Goal: Transaction & Acquisition: Purchase product/service

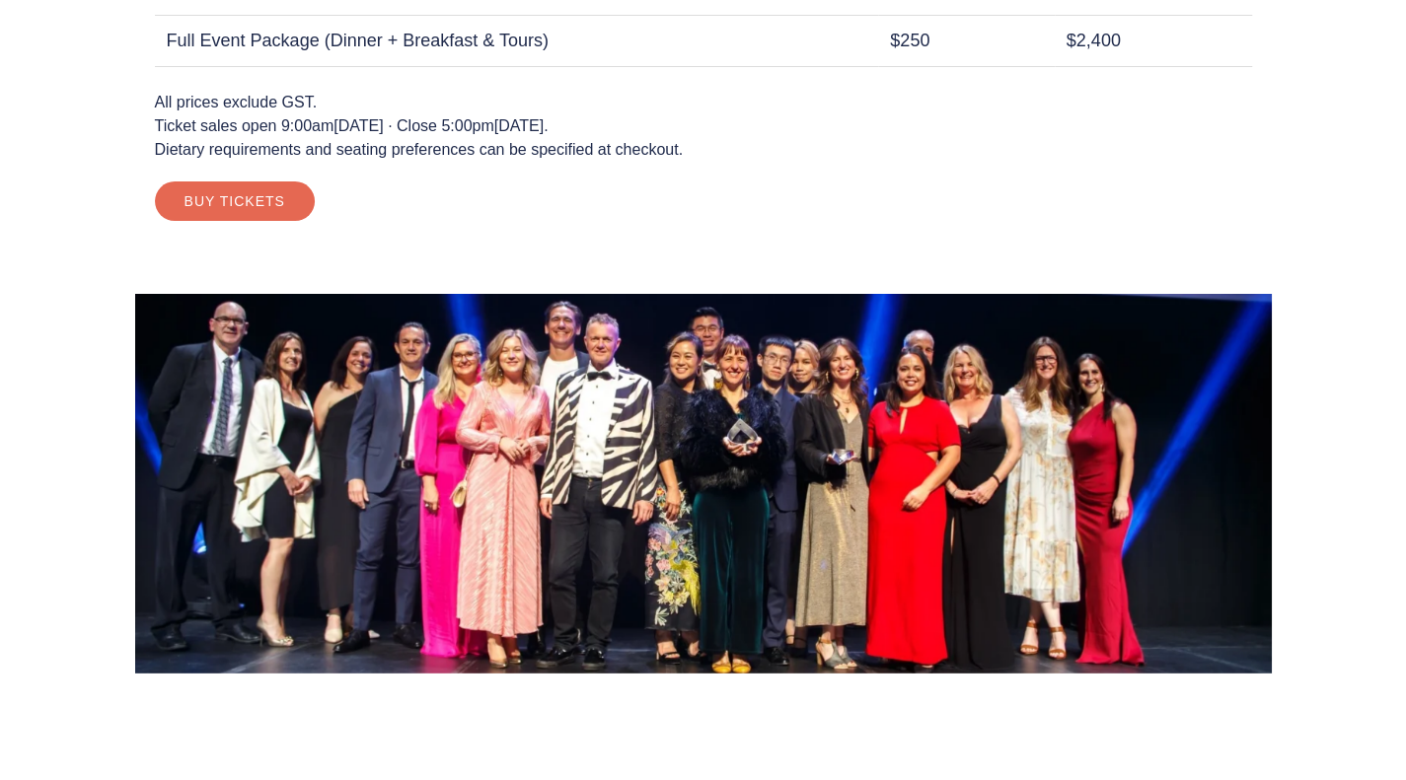
scroll to position [3043, 0]
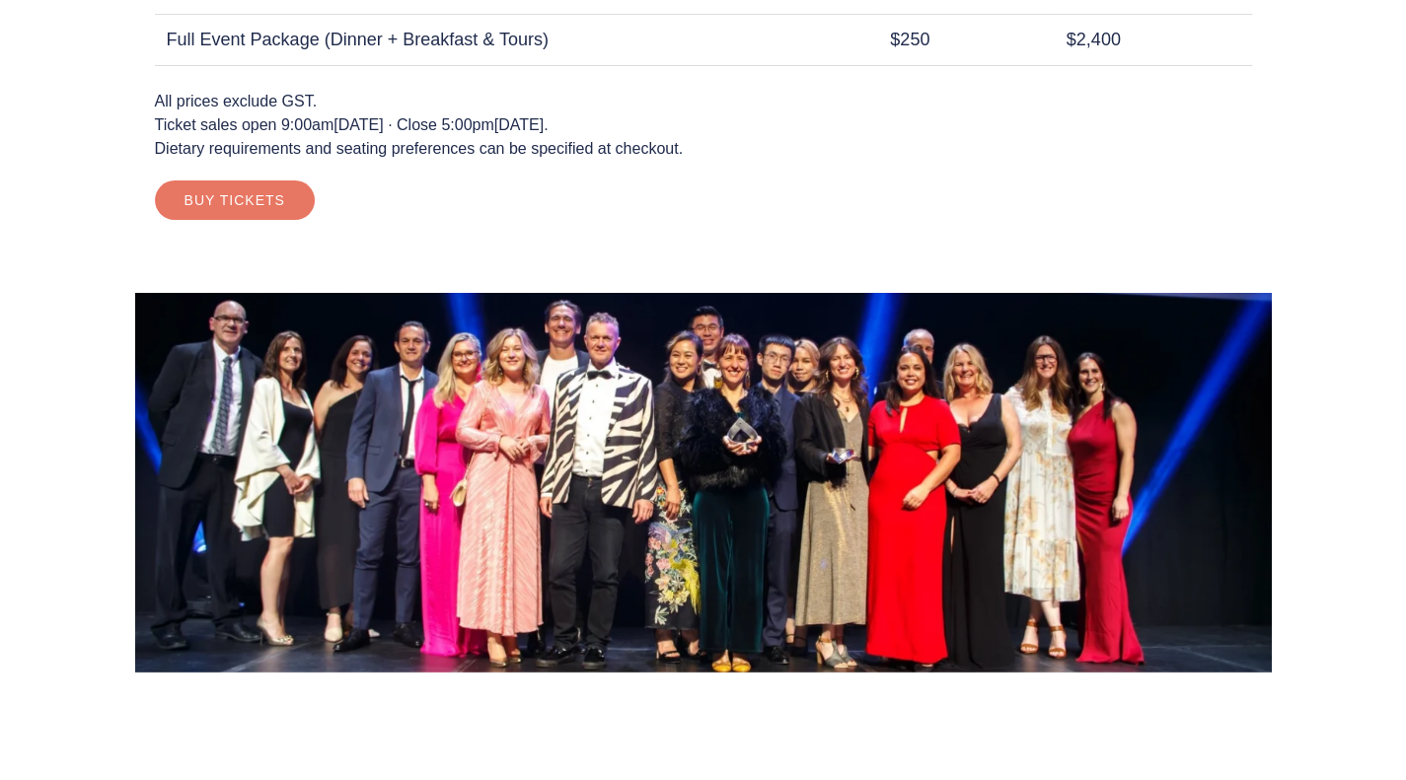
click at [200, 193] on link "Buy Tickets" at bounding box center [235, 200] width 160 height 39
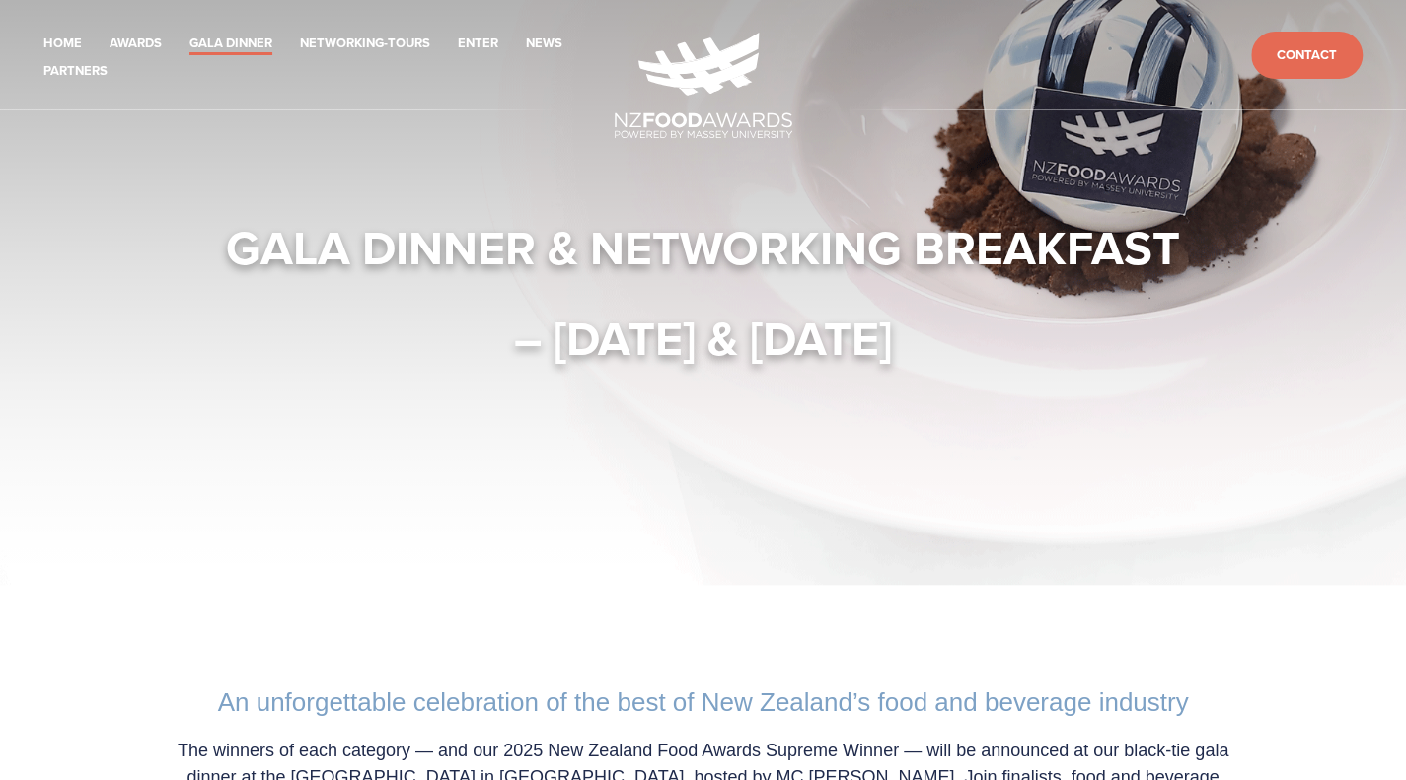
scroll to position [0, 0]
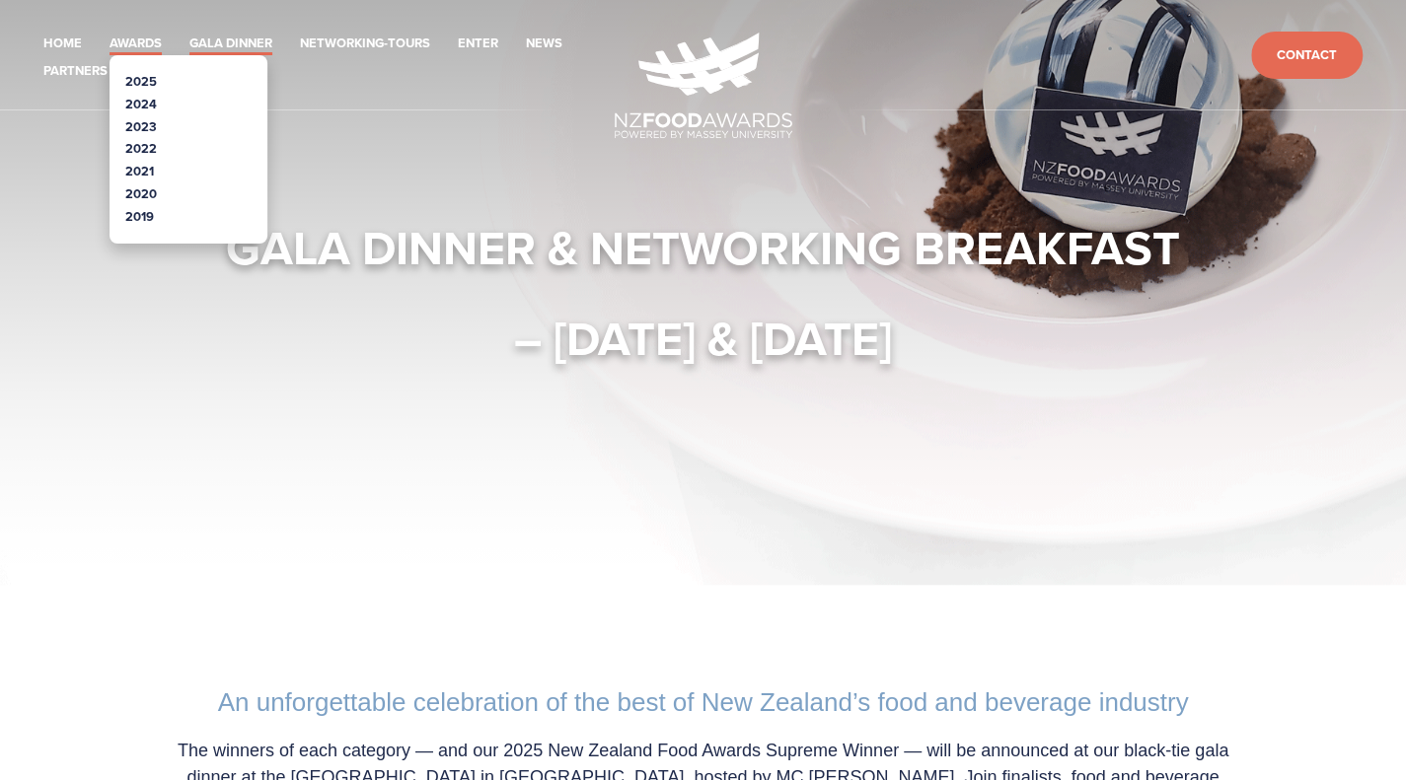
click at [148, 42] on link "Awards" at bounding box center [135, 44] width 52 height 23
click at [127, 72] on link "2025" at bounding box center [141, 81] width 32 height 19
click at [134, 85] on link "2025" at bounding box center [141, 81] width 32 height 19
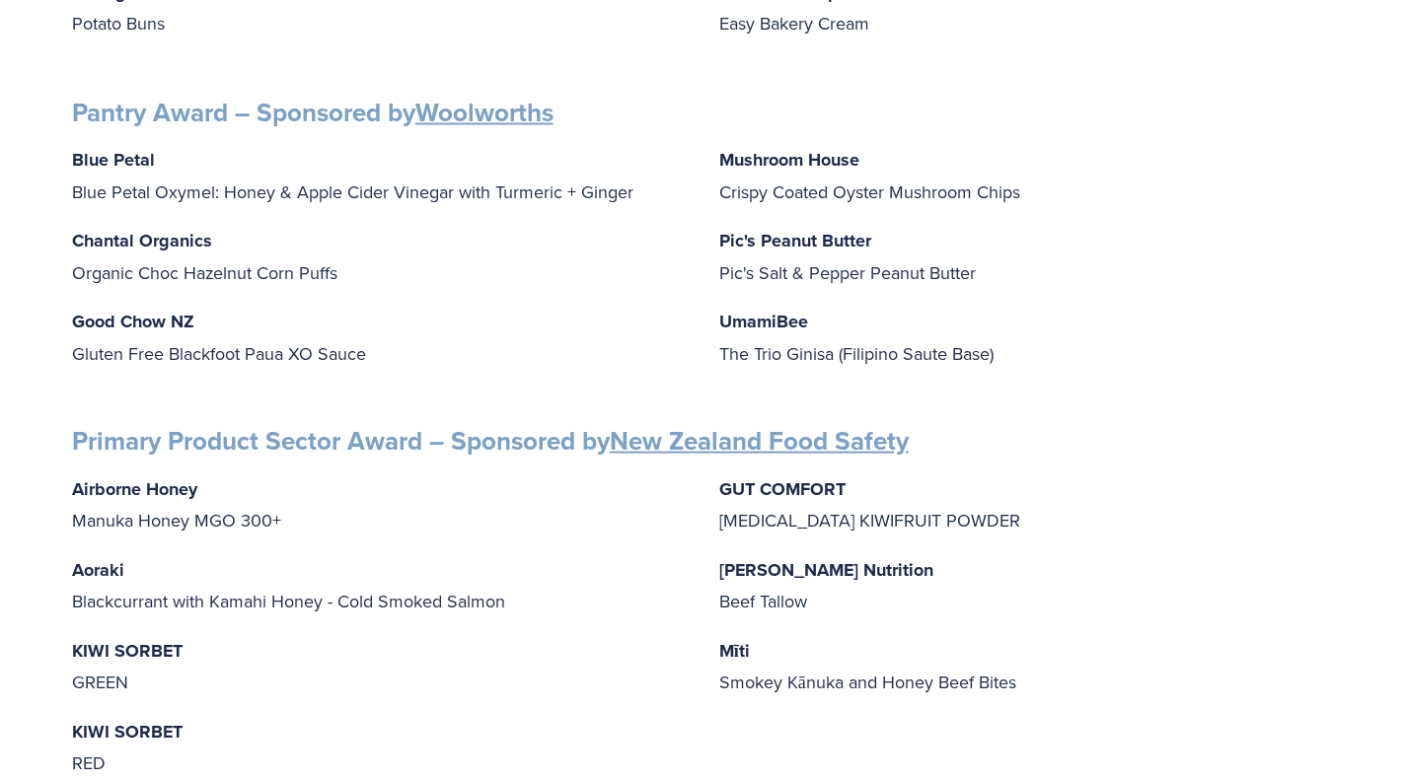
scroll to position [2069, 0]
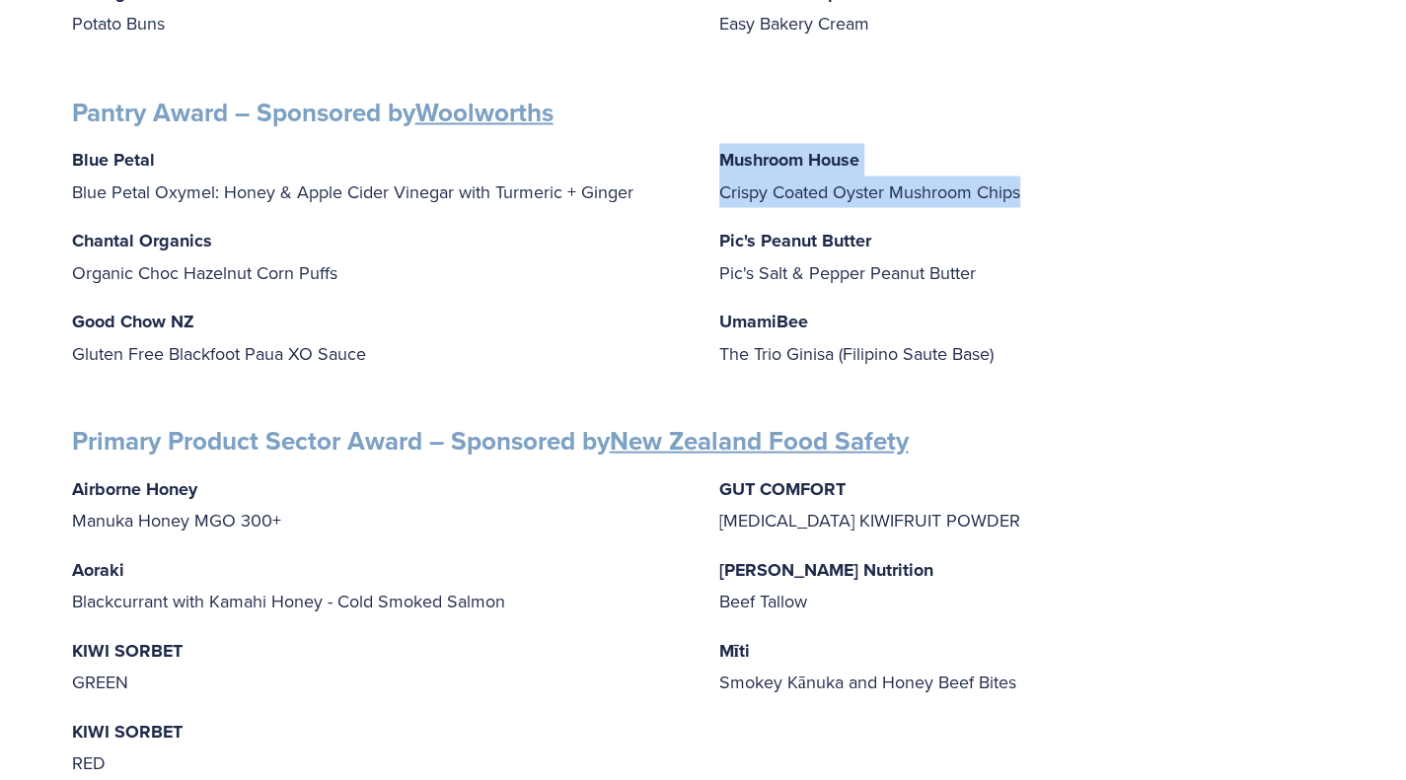
drag, startPoint x: 718, startPoint y: 131, endPoint x: 1068, endPoint y: 166, distance: 351.9
click at [1068, 166] on p "Mushroom House Crispy Coated Oyster Mushroom Chips" at bounding box center [1027, 174] width 616 height 63
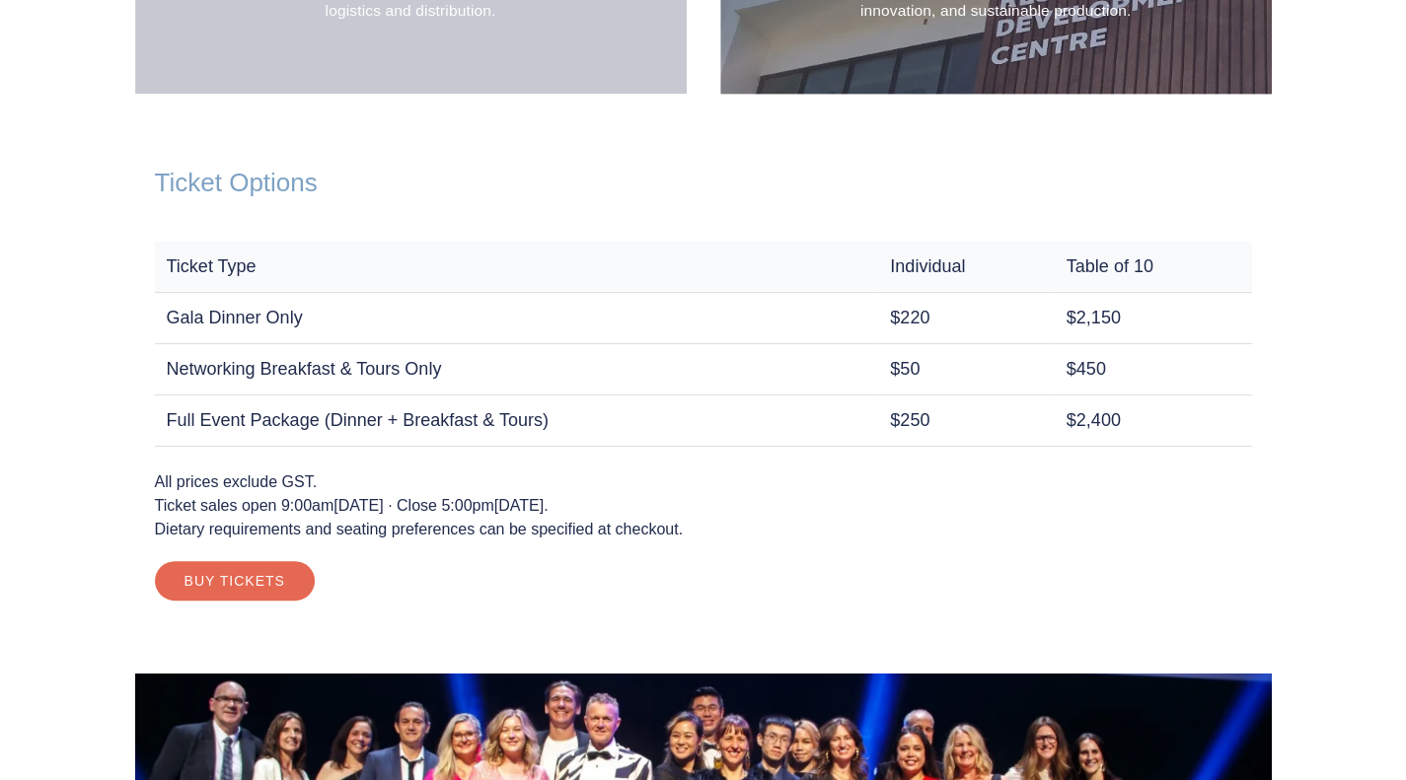
scroll to position [2663, 0]
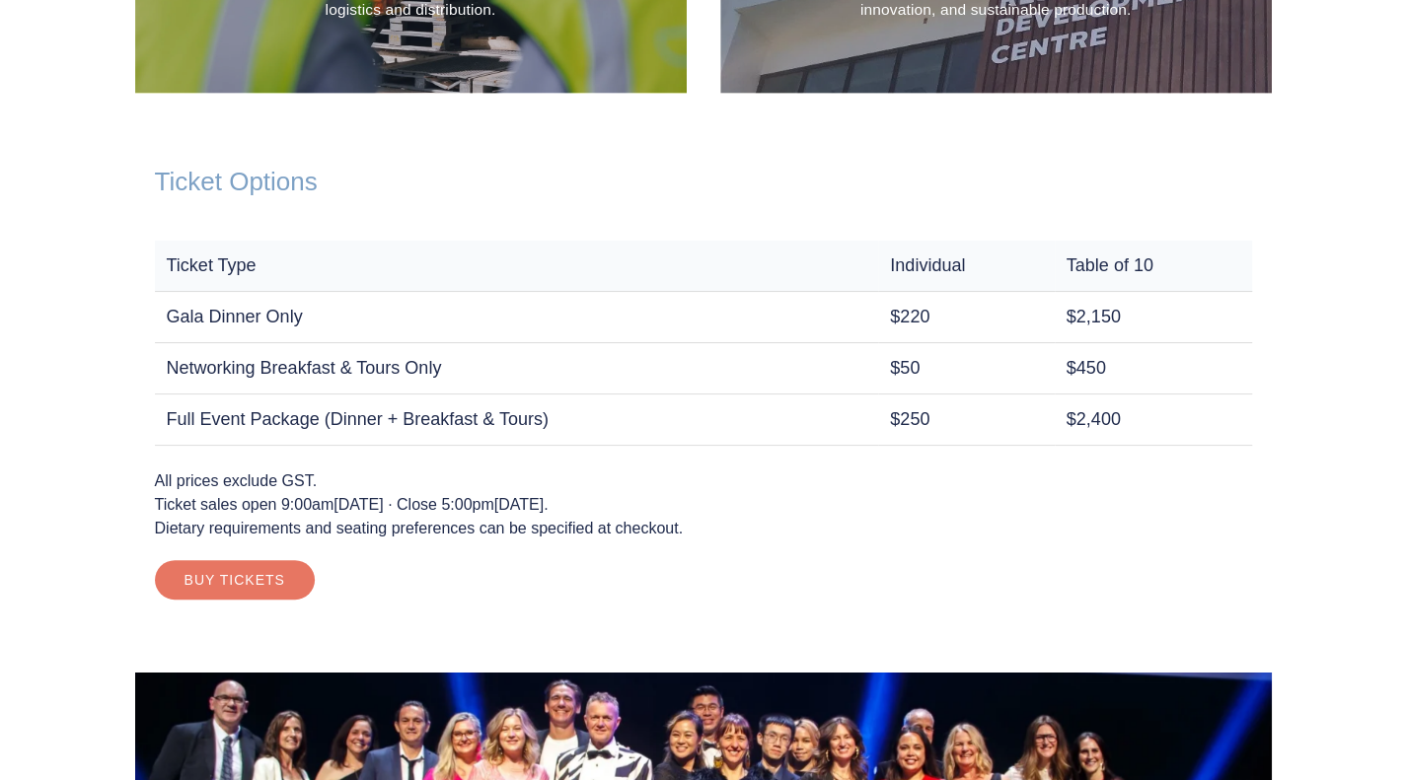
click at [262, 561] on link "Buy Tickets" at bounding box center [235, 579] width 160 height 39
